Goal: Task Accomplishment & Management: Complete application form

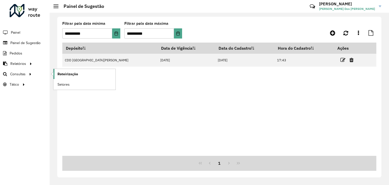
click at [59, 74] on span "Roteirização" at bounding box center [68, 73] width 21 height 5
click at [19, 33] on span "Painel" at bounding box center [16, 32] width 10 height 5
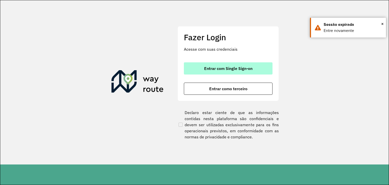
click at [242, 72] on button "Entrar com Single Sign-on" at bounding box center [228, 68] width 89 height 12
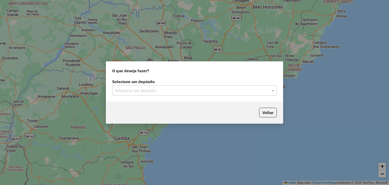
click at [125, 89] on input "text" at bounding box center [190, 91] width 150 height 6
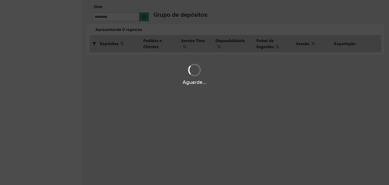
type input "**********"
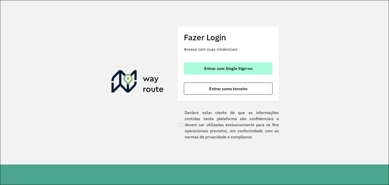
click at [219, 66] on span "Entrar com Single Sign-on" at bounding box center [228, 68] width 48 height 4
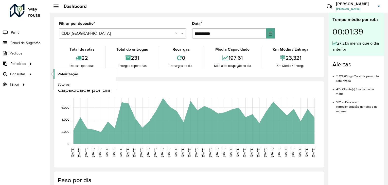
click at [59, 73] on span "Roteirização" at bounding box center [68, 73] width 21 height 5
click at [15, 32] on span "Painel" at bounding box center [16, 32] width 10 height 5
click at [28, 43] on span "Painel de Sugestão" at bounding box center [26, 42] width 32 height 5
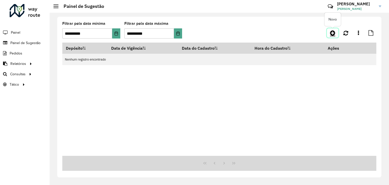
click at [330, 35] on link at bounding box center [332, 32] width 11 height 9
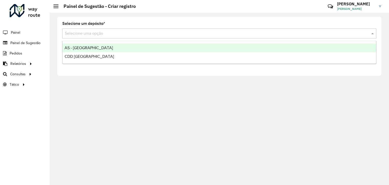
click at [78, 35] on input "text" at bounding box center [214, 34] width 299 height 6
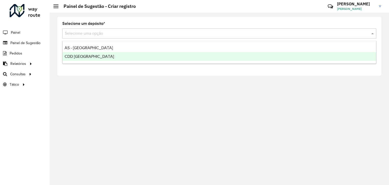
click at [96, 53] on div "CDD Santa Cruz do Sul" at bounding box center [220, 56] width 314 height 9
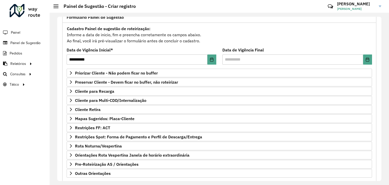
scroll to position [51, 0]
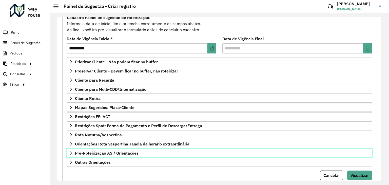
click at [118, 151] on span "Pre-Roteirização AS / Orientações" at bounding box center [107, 153] width 64 height 4
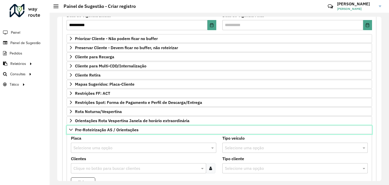
scroll to position [127, 0]
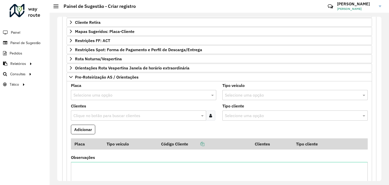
click at [142, 95] on input "text" at bounding box center [139, 95] width 130 height 6
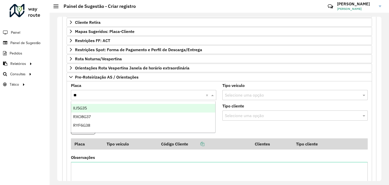
type input "***"
click at [128, 114] on ng-dropdown-panel "RYF6G38" at bounding box center [143, 108] width 145 height 14
click at [128, 111] on div "RYF6G38" at bounding box center [143, 108] width 145 height 9
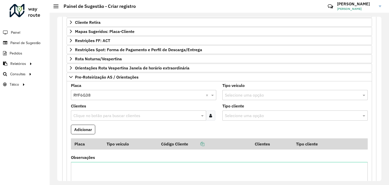
click at [237, 90] on div "Selecione uma opção" at bounding box center [296, 95] width 146 height 10
click at [98, 113] on input "text" at bounding box center [136, 116] width 128 height 6
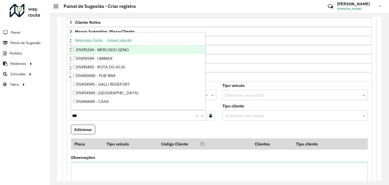
type input "****"
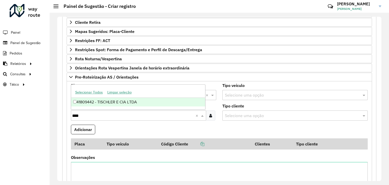
click at [122, 101] on div "41809442 - TISCHLER E CIA LTDA" at bounding box center [138, 102] width 134 height 9
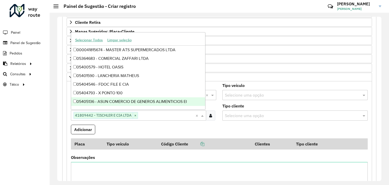
click at [151, 126] on formly-field "Adicionar" at bounding box center [219, 132] width 303 height 14
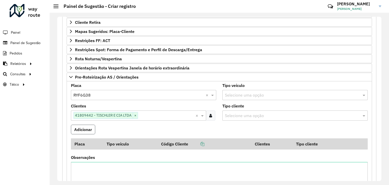
click at [76, 129] on button "Adicionar" at bounding box center [83, 130] width 24 height 10
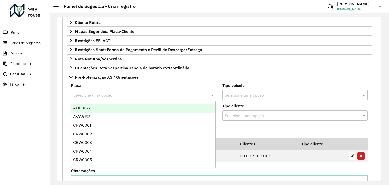
click at [97, 94] on input "text" at bounding box center [139, 95] width 130 height 6
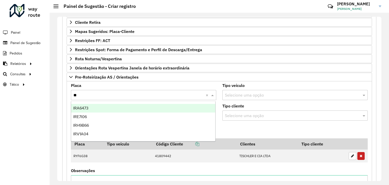
type input "***"
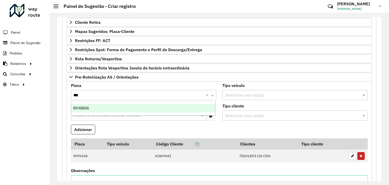
click at [99, 105] on div "IRH9B66" at bounding box center [143, 108] width 145 height 9
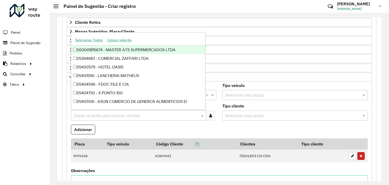
click at [102, 113] on input "text" at bounding box center [136, 116] width 128 height 6
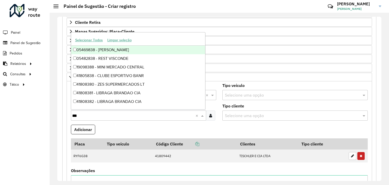
type input "****"
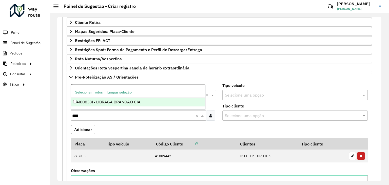
click at [110, 103] on div "41808381 - LIBRAGA BRANDAO CIA" at bounding box center [138, 102] width 134 height 9
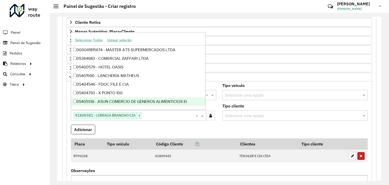
click at [152, 131] on formly-field "Adicionar" at bounding box center [219, 132] width 303 height 14
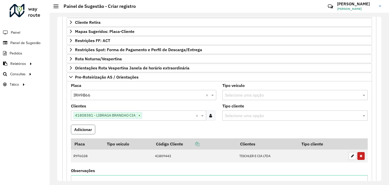
click at [88, 129] on button "Adicionar" at bounding box center [83, 130] width 24 height 10
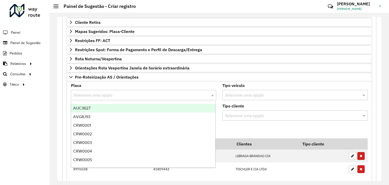
click at [92, 98] on div "Selecione uma opção" at bounding box center [144, 95] width 146 height 10
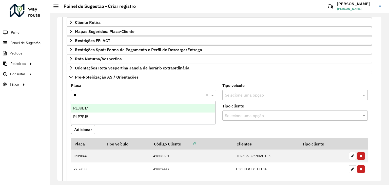
type input "***"
click at [90, 105] on div "RLP7B18" at bounding box center [143, 108] width 145 height 9
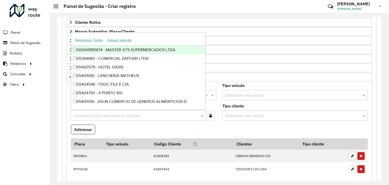
click at [97, 113] on input "text" at bounding box center [136, 116] width 128 height 6
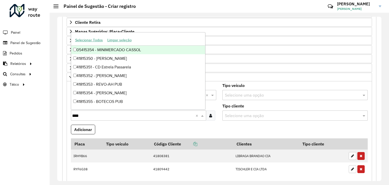
type input "*****"
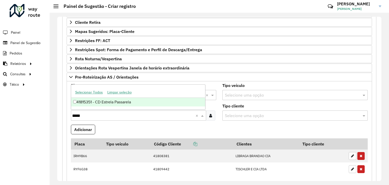
click at [102, 104] on div "41815351 - CD Estrela Passarela" at bounding box center [138, 102] width 134 height 9
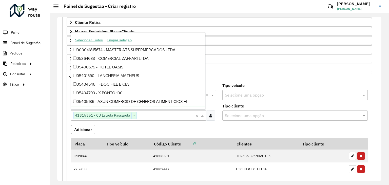
click at [134, 125] on formly-field "Adicionar" at bounding box center [219, 132] width 303 height 14
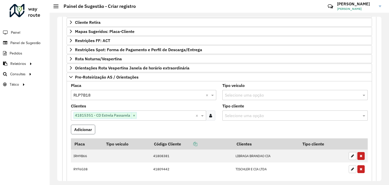
click at [89, 128] on button "Adicionar" at bounding box center [83, 130] width 24 height 10
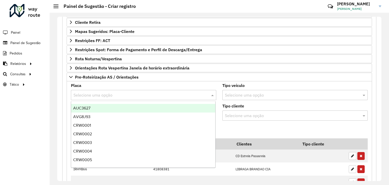
click at [93, 94] on input "text" at bounding box center [139, 95] width 130 height 6
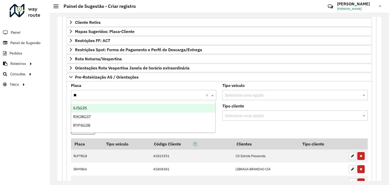
type input "***"
click at [94, 107] on div "RXO8G37" at bounding box center [143, 108] width 145 height 9
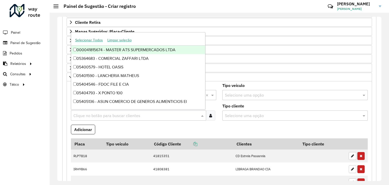
click at [96, 113] on input "text" at bounding box center [136, 116] width 128 height 6
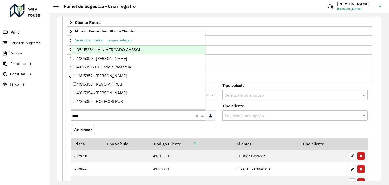
type input "*****"
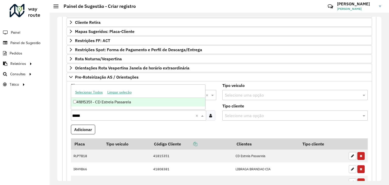
click at [109, 105] on div "41815351 - CD Estrela Passarela" at bounding box center [138, 102] width 134 height 9
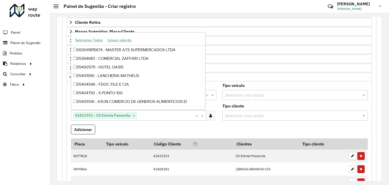
drag, startPoint x: 123, startPoint y: 129, endPoint x: 94, endPoint y: 131, distance: 28.8
click at [123, 128] on formly-field "Adicionar" at bounding box center [219, 132] width 303 height 14
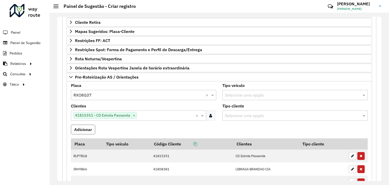
click at [79, 131] on button "Adicionar" at bounding box center [83, 130] width 24 height 10
click at [96, 95] on input "text" at bounding box center [139, 95] width 130 height 6
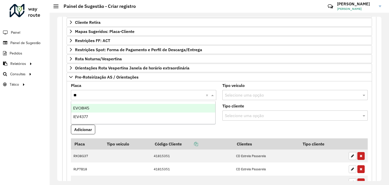
type input "***"
click at [107, 110] on div "EVO8I45" at bounding box center [143, 108] width 145 height 9
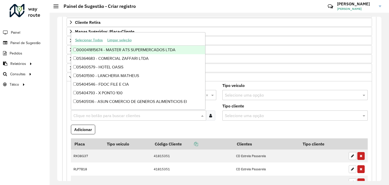
click at [108, 117] on input "text" at bounding box center [136, 116] width 128 height 6
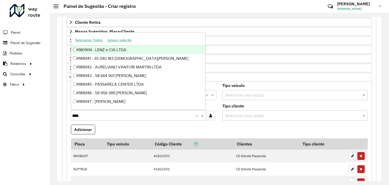
type input "*****"
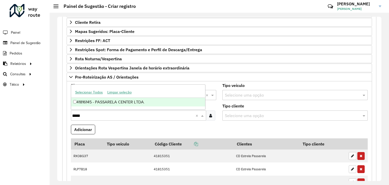
click at [110, 103] on div "41816145 - PASSARELA CENTER LTDA." at bounding box center [138, 102] width 134 height 9
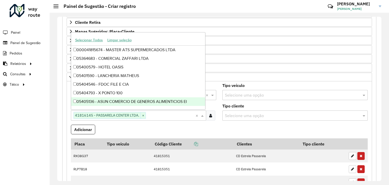
drag, startPoint x: 120, startPoint y: 131, endPoint x: 102, endPoint y: 127, distance: 18.4
click at [119, 130] on formly-field "Adicionar" at bounding box center [219, 132] width 303 height 14
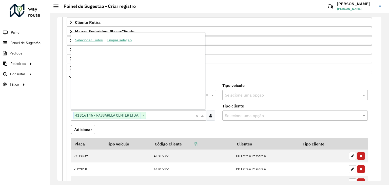
click at [110, 112] on span "41816145 - PASSARELA CENTER LTDA." at bounding box center [107, 115] width 67 height 6
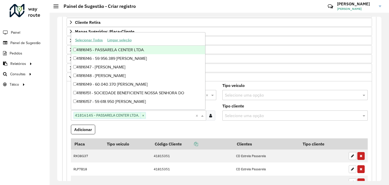
click at [111, 115] on span "41816145 - PASSARELA CENTER LTDA." at bounding box center [107, 115] width 67 height 6
click at [106, 126] on formly-field "Adicionar" at bounding box center [219, 132] width 303 height 14
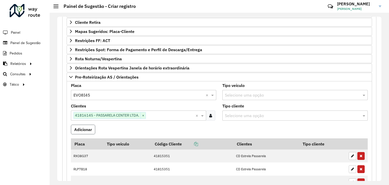
click at [92, 129] on button "Adicionar" at bounding box center [83, 130] width 24 height 10
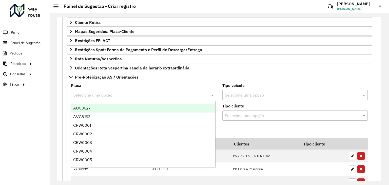
click at [114, 95] on input "text" at bounding box center [139, 95] width 130 height 6
type input "***"
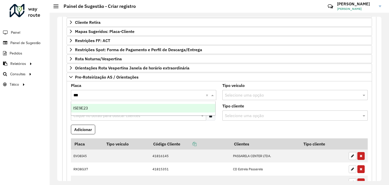
click at [116, 109] on div "ISE9E23" at bounding box center [143, 108] width 145 height 9
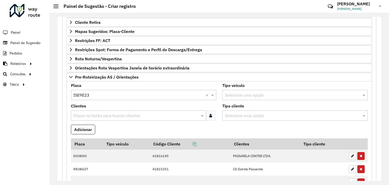
click at [116, 116] on input "text" at bounding box center [136, 116] width 128 height 6
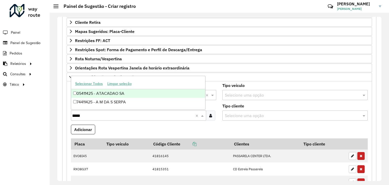
type input "*****"
click at [143, 127] on formly-field "Adicionar" at bounding box center [219, 132] width 303 height 14
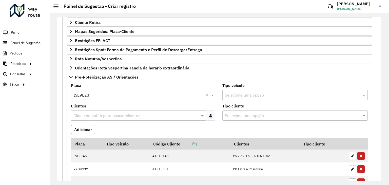
click at [97, 114] on input "text" at bounding box center [136, 116] width 128 height 6
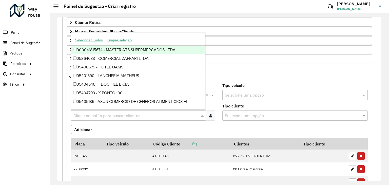
click at [112, 121] on formly-field "Clientes Clique no botão para buscar clientes" at bounding box center [144, 114] width 152 height 21
click at [103, 111] on div "Clique no botão para buscar clientes" at bounding box center [138, 116] width 135 height 10
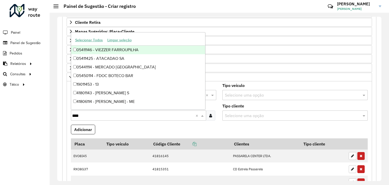
type input "*****"
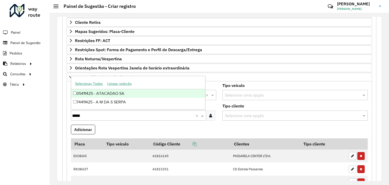
click at [113, 91] on div "05411425 - ATACADAO SA" at bounding box center [138, 93] width 134 height 9
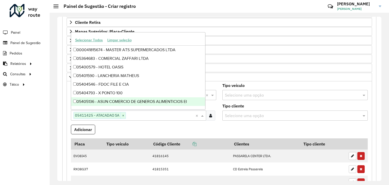
click at [144, 125] on formly-field "Adicionar" at bounding box center [219, 132] width 303 height 14
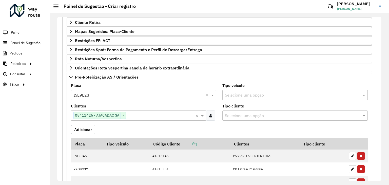
click at [81, 128] on button "Adicionar" at bounding box center [83, 130] width 24 height 10
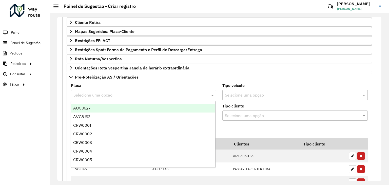
click at [100, 94] on input "text" at bounding box center [139, 95] width 130 height 6
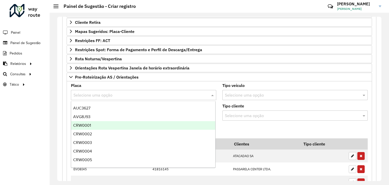
drag, startPoint x: 238, startPoint y: 130, endPoint x: 234, endPoint y: 125, distance: 6.5
click at [237, 131] on formly-field "Adicionar" at bounding box center [219, 132] width 303 height 14
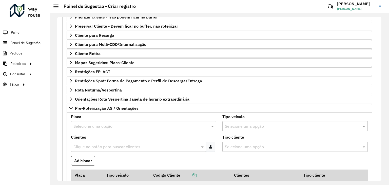
scroll to position [71, 0]
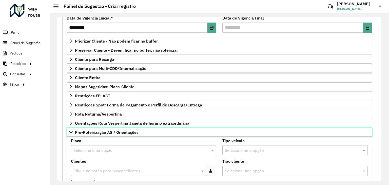
click at [100, 132] on span "Pre-Roteirização AS / Orientações" at bounding box center [107, 132] width 64 height 4
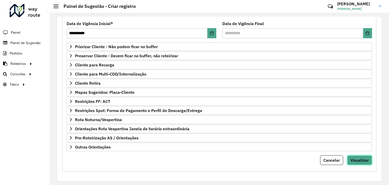
click at [357, 158] on span "Visualizar" at bounding box center [360, 160] width 18 height 5
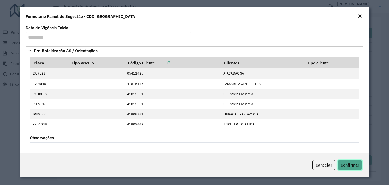
click at [347, 163] on span "Confirmar" at bounding box center [350, 165] width 19 height 5
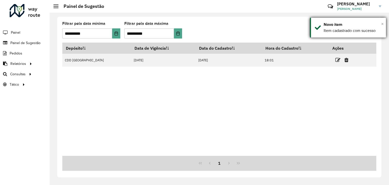
click at [383, 23] on span "×" at bounding box center [383, 24] width 3 height 6
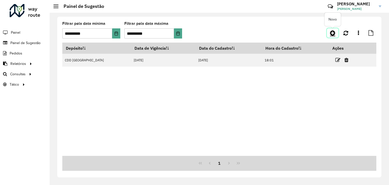
click at [335, 33] on icon at bounding box center [332, 33] width 5 height 6
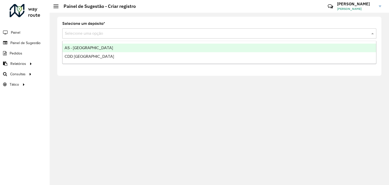
click at [86, 32] on input "text" at bounding box center [214, 34] width 299 height 6
click at [87, 47] on span "AS - [GEOGRAPHIC_DATA][PERSON_NAME]" at bounding box center [89, 48] width 48 height 4
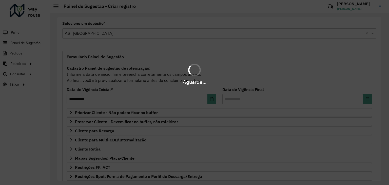
click at [118, 32] on div "Aguarde..." at bounding box center [194, 92] width 389 height 185
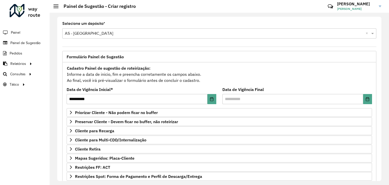
click at [118, 32] on input "text" at bounding box center [214, 34] width 299 height 6
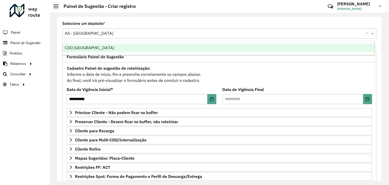
click at [110, 47] on div "CDD [GEOGRAPHIC_DATA][PERSON_NAME]" at bounding box center [219, 48] width 312 height 9
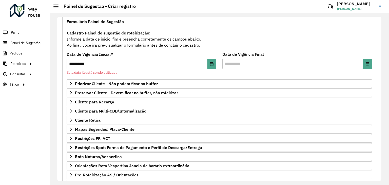
scroll to position [72, 0]
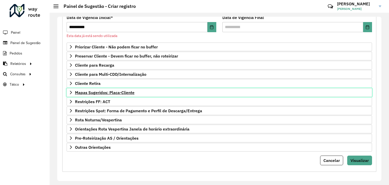
click at [122, 93] on span "Mapas Sugeridos: Placa-Cliente" at bounding box center [105, 93] width 60 height 4
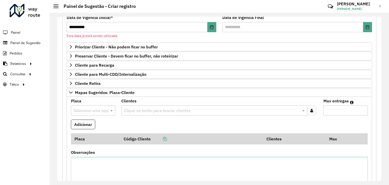
click at [90, 108] on input "text" at bounding box center [88, 111] width 29 height 6
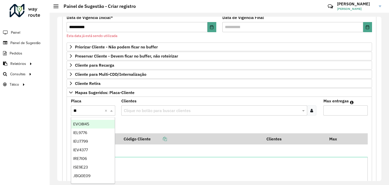
type input "***"
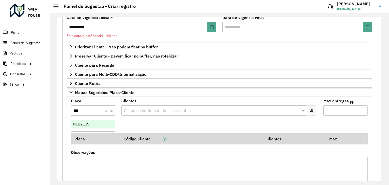
click at [94, 121] on div "RLB2E29" at bounding box center [93, 124] width 44 height 9
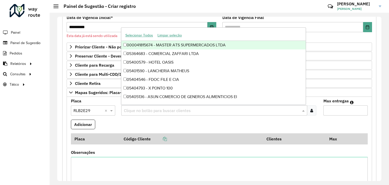
click at [128, 110] on input "text" at bounding box center [212, 111] width 178 height 6
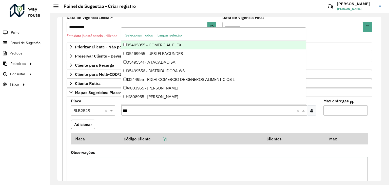
type input "****"
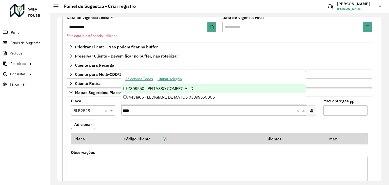
click at [148, 88] on div "41809550 - PEITASSO COMERCIAL D" at bounding box center [213, 88] width 185 height 9
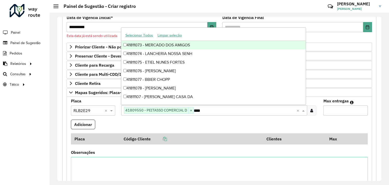
type input "*****"
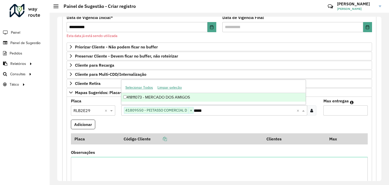
click at [200, 97] on div "41811073 - MERCADO DOS AMIGOS" at bounding box center [213, 97] width 185 height 9
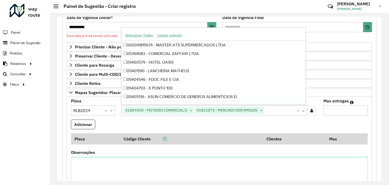
click at [232, 122] on formly-field "Adicionar" at bounding box center [219, 127] width 303 height 14
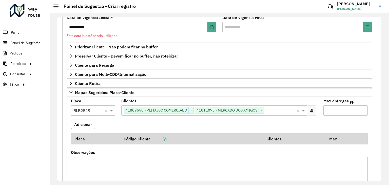
click at [90, 125] on button "Adicionar" at bounding box center [83, 125] width 24 height 10
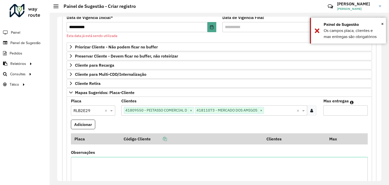
click at [331, 110] on input "Max entregas" at bounding box center [346, 110] width 44 height 10
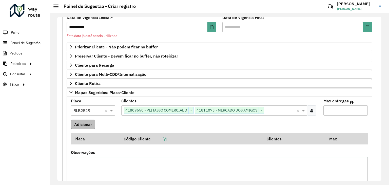
type input "**"
click at [84, 126] on button "Adicionar" at bounding box center [83, 125] width 24 height 10
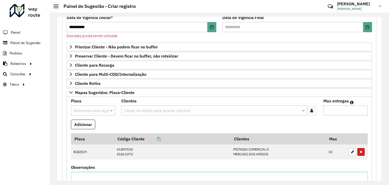
click at [98, 112] on input "text" at bounding box center [88, 111] width 29 height 6
type input "***"
click at [96, 125] on div "JBP9G00" at bounding box center [93, 124] width 44 height 9
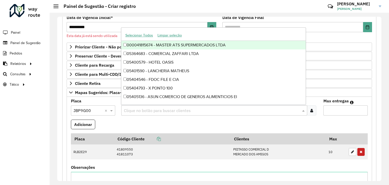
click at [147, 110] on input "text" at bounding box center [212, 111] width 178 height 6
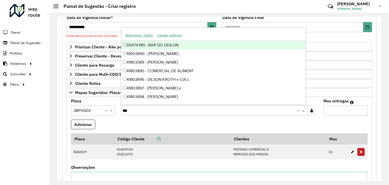
type input "****"
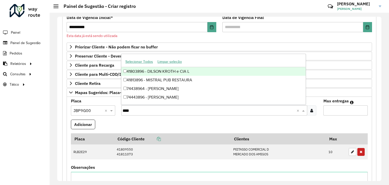
click at [164, 70] on div "41803896 - DILSON KROTH e CIA L" at bounding box center [213, 71] width 185 height 9
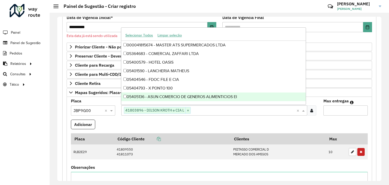
click at [270, 123] on formly-field "Adicionar" at bounding box center [219, 127] width 303 height 14
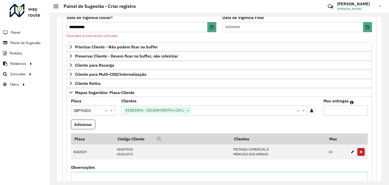
click at [331, 106] on input "Max entregas" at bounding box center [346, 110] width 44 height 10
type input "*"
click at [91, 124] on button "Adicionar" at bounding box center [83, 125] width 24 height 10
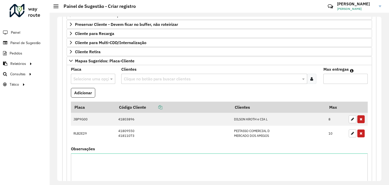
scroll to position [199, 0]
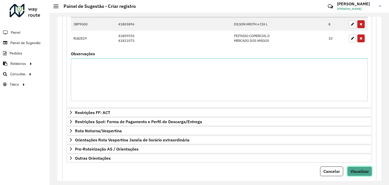
click at [352, 169] on span "Visualizar" at bounding box center [360, 171] width 18 height 5
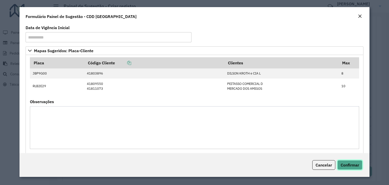
click at [354, 161] on button "Confirmar" at bounding box center [350, 165] width 25 height 10
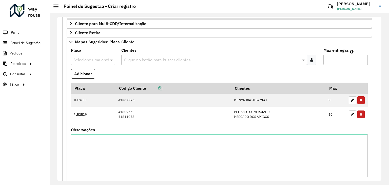
scroll to position [210, 0]
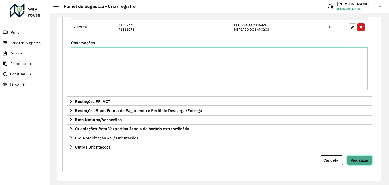
click at [359, 159] on span "Visualizar" at bounding box center [360, 160] width 18 height 5
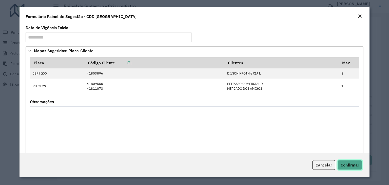
click at [353, 166] on span "Confirmar" at bounding box center [350, 165] width 19 height 5
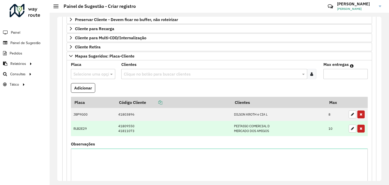
scroll to position [32, 0]
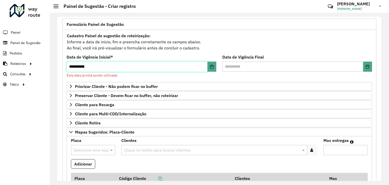
click at [73, 64] on input "**********" at bounding box center [137, 67] width 141 height 10
type input "**********"
click at [209, 67] on button "Choose Date" at bounding box center [212, 67] width 9 height 10
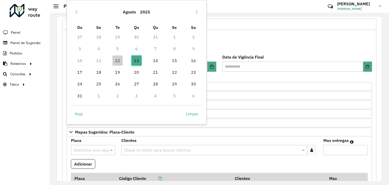
click at [136, 60] on span "13" at bounding box center [137, 61] width 10 height 10
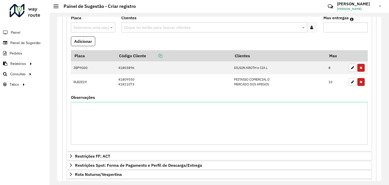
scroll to position [210, 0]
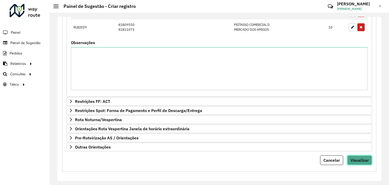
click at [358, 155] on button "Visualizar" at bounding box center [360, 160] width 25 height 10
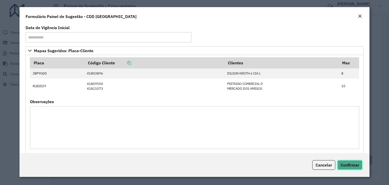
click at [356, 164] on span "Confirmar" at bounding box center [350, 165] width 19 height 5
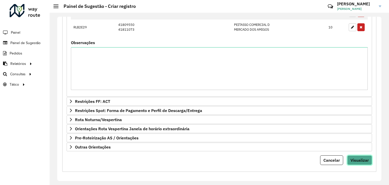
click at [353, 159] on span "Visualizar" at bounding box center [360, 160] width 18 height 5
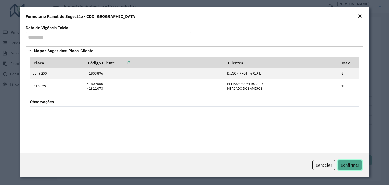
click at [360, 166] on button "Confirmar" at bounding box center [350, 165] width 25 height 10
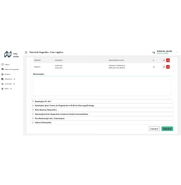
scroll to position [109, 0]
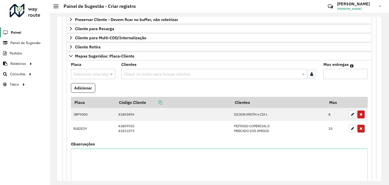
click at [17, 32] on span "Painel" at bounding box center [16, 32] width 10 height 5
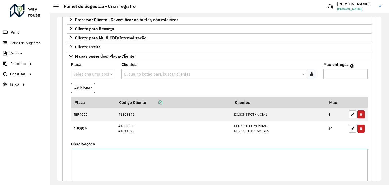
click at [274, 163] on textarea "Observações" at bounding box center [219, 170] width 297 height 43
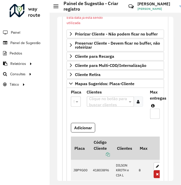
scroll to position [134, 0]
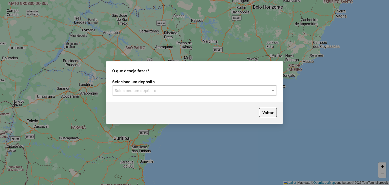
click at [166, 89] on input "text" at bounding box center [190, 91] width 150 height 6
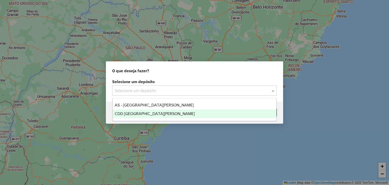
click at [150, 111] on div "CDD [GEOGRAPHIC_DATA]" at bounding box center [195, 114] width 164 height 9
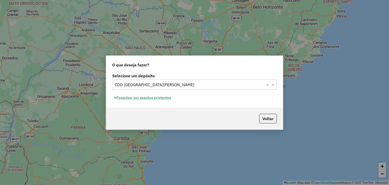
click at [161, 98] on button "Pesquisar por sessões existentes" at bounding box center [142, 98] width 61 height 8
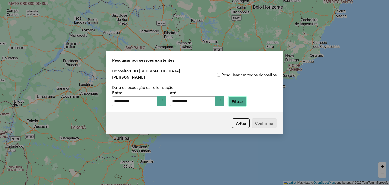
click at [241, 102] on button "Filtrar" at bounding box center [238, 102] width 18 height 10
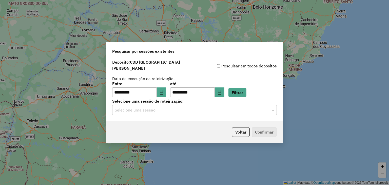
click at [187, 112] on div "Selecione uma sessão" at bounding box center [194, 110] width 165 height 10
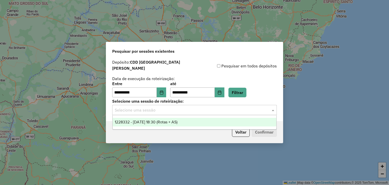
click at [173, 119] on div "1228332 - 12/08/2025 18:30 (Rotas + AS)" at bounding box center [195, 122] width 164 height 9
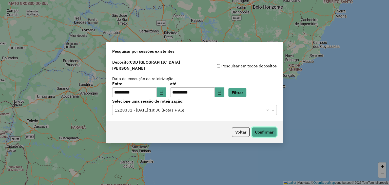
click at [271, 131] on button "Confirmar" at bounding box center [264, 132] width 25 height 10
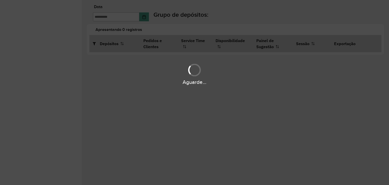
type input "**********"
